Goal: Task Accomplishment & Management: Use online tool/utility

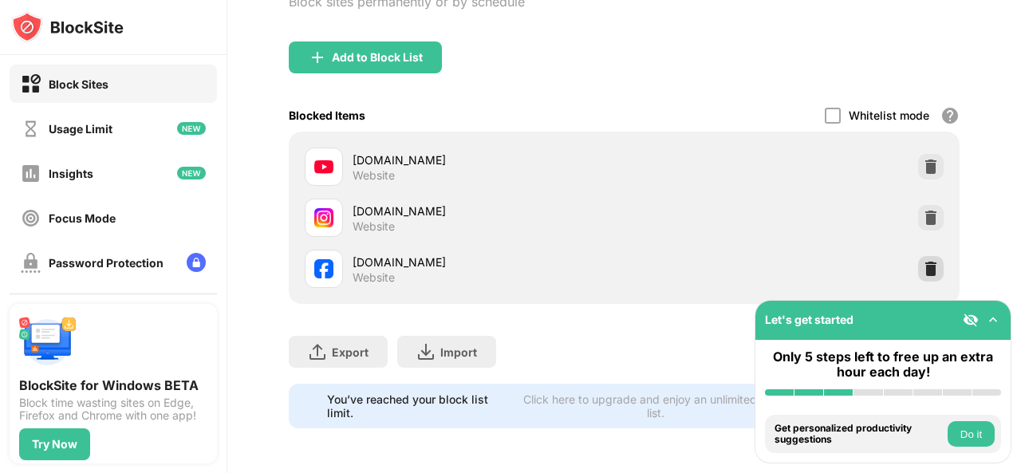
click at [923, 261] on img at bounding box center [931, 269] width 16 height 16
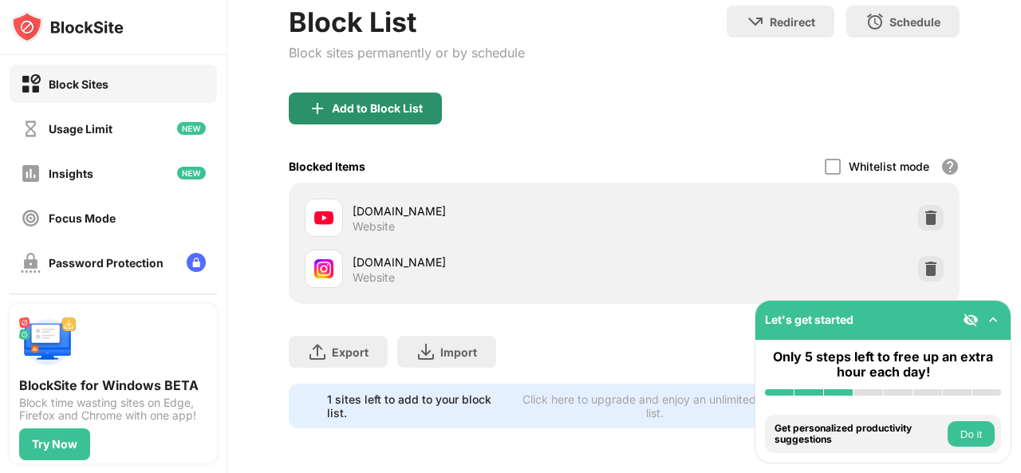
click at [367, 93] on div "Add to Block List" at bounding box center [365, 109] width 153 height 32
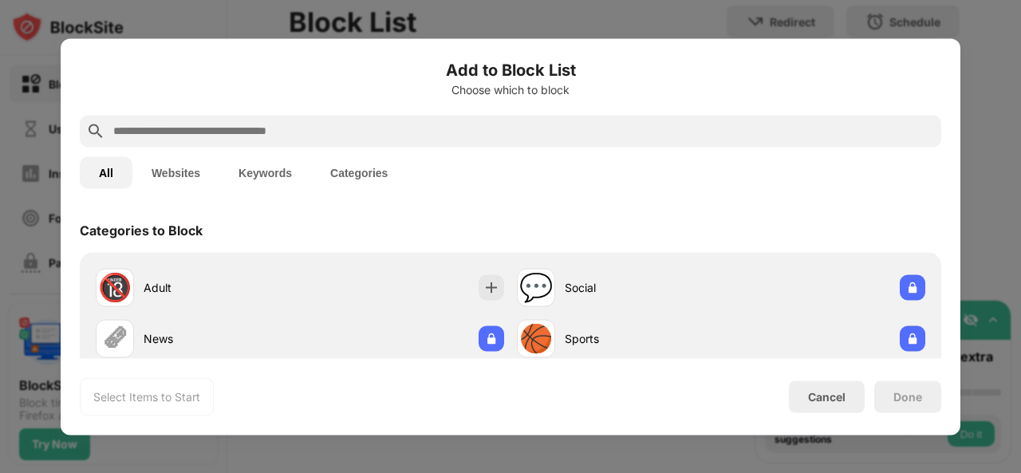
click at [313, 133] on input "text" at bounding box center [523, 130] width 823 height 19
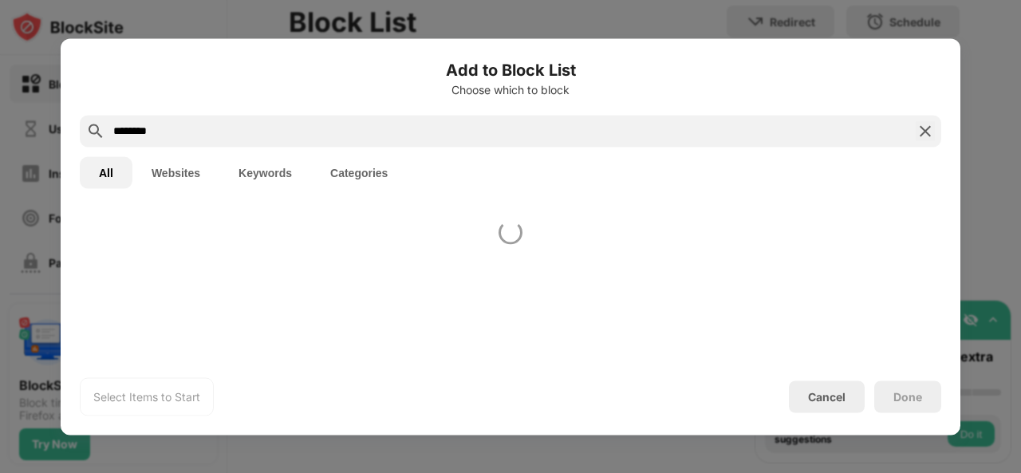
type input "********"
click at [402, 263] on div at bounding box center [511, 282] width 900 height 151
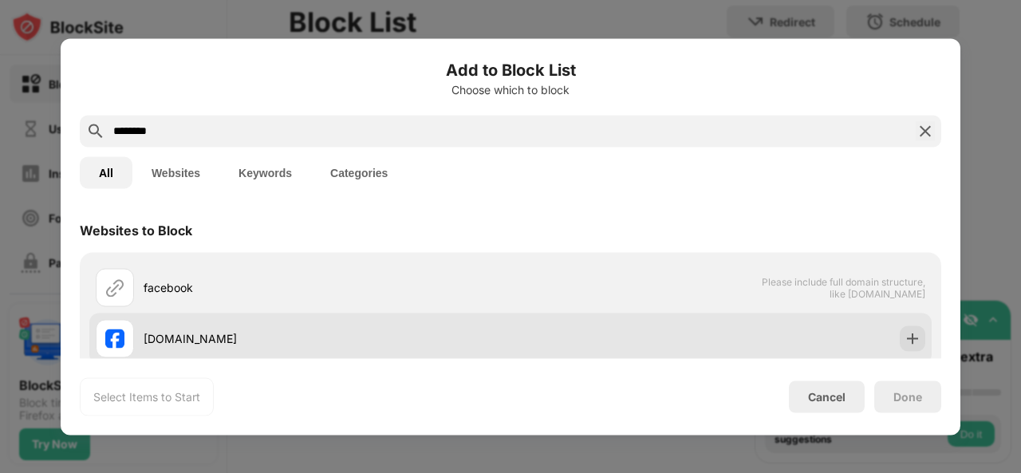
click at [495, 355] on div "[DOMAIN_NAME]" at bounding box center [303, 338] width 415 height 38
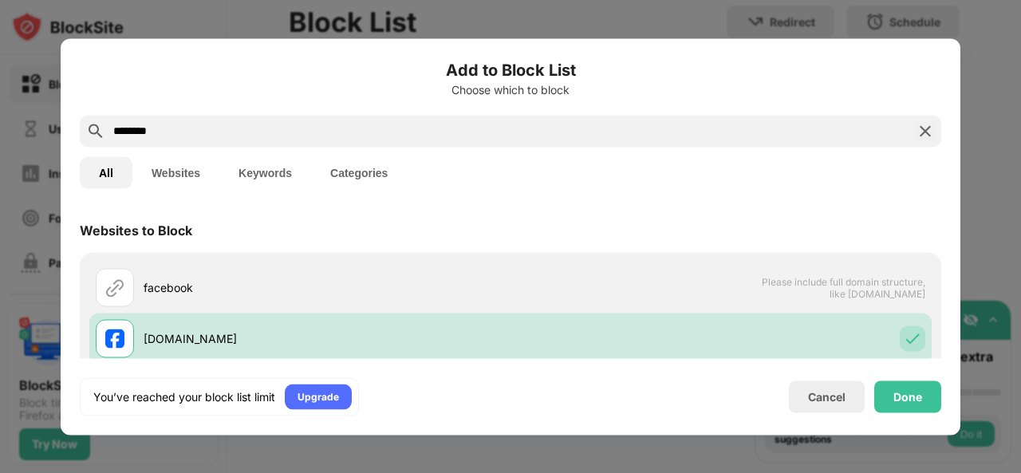
click at [883, 399] on div "Done" at bounding box center [907, 397] width 67 height 32
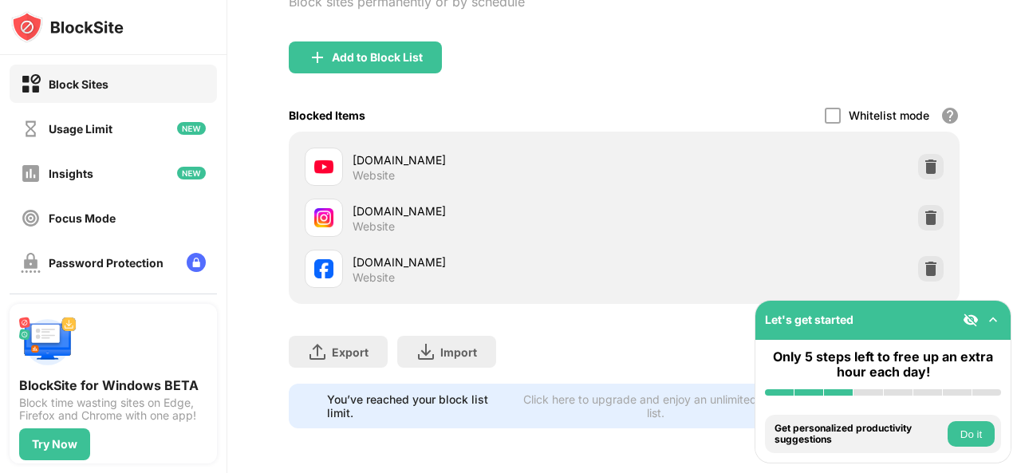
scroll to position [219, 0]
